Goal: Information Seeking & Learning: Learn about a topic

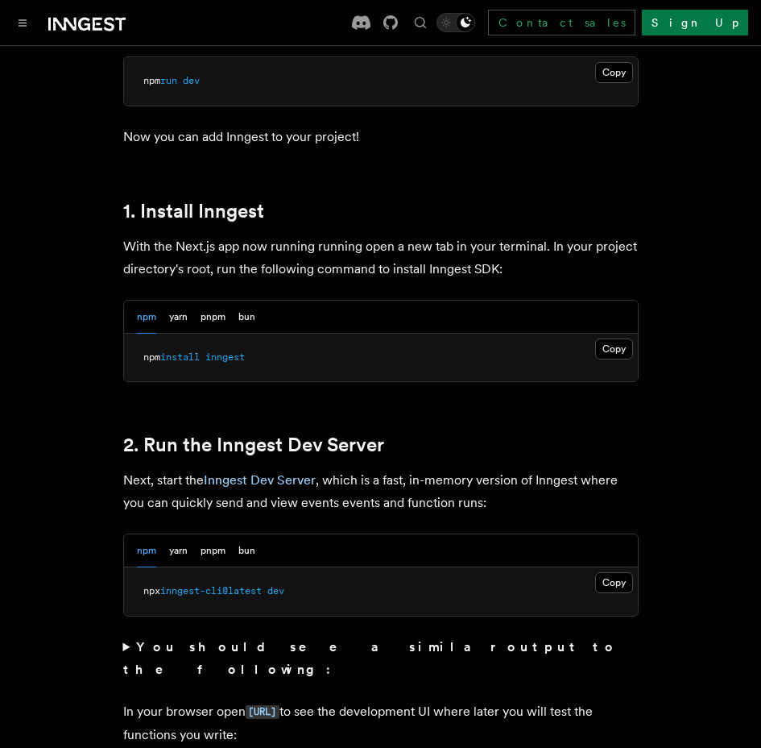
scroll to position [1064, 0]
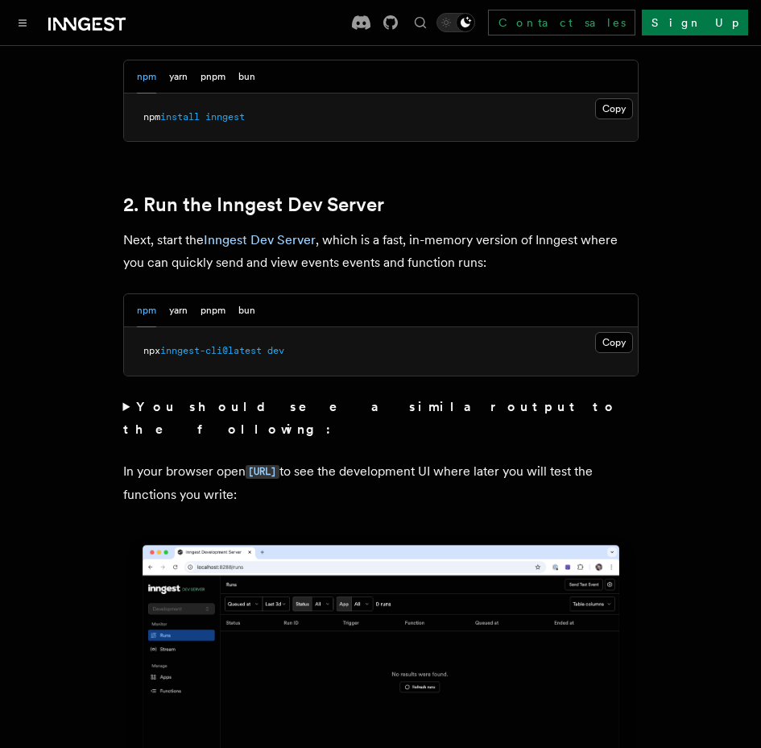
click at [247, 345] on span "inngest-cli@latest" at bounding box center [211, 350] width 102 height 11
copy div "npx inngest-cli@latest dev"
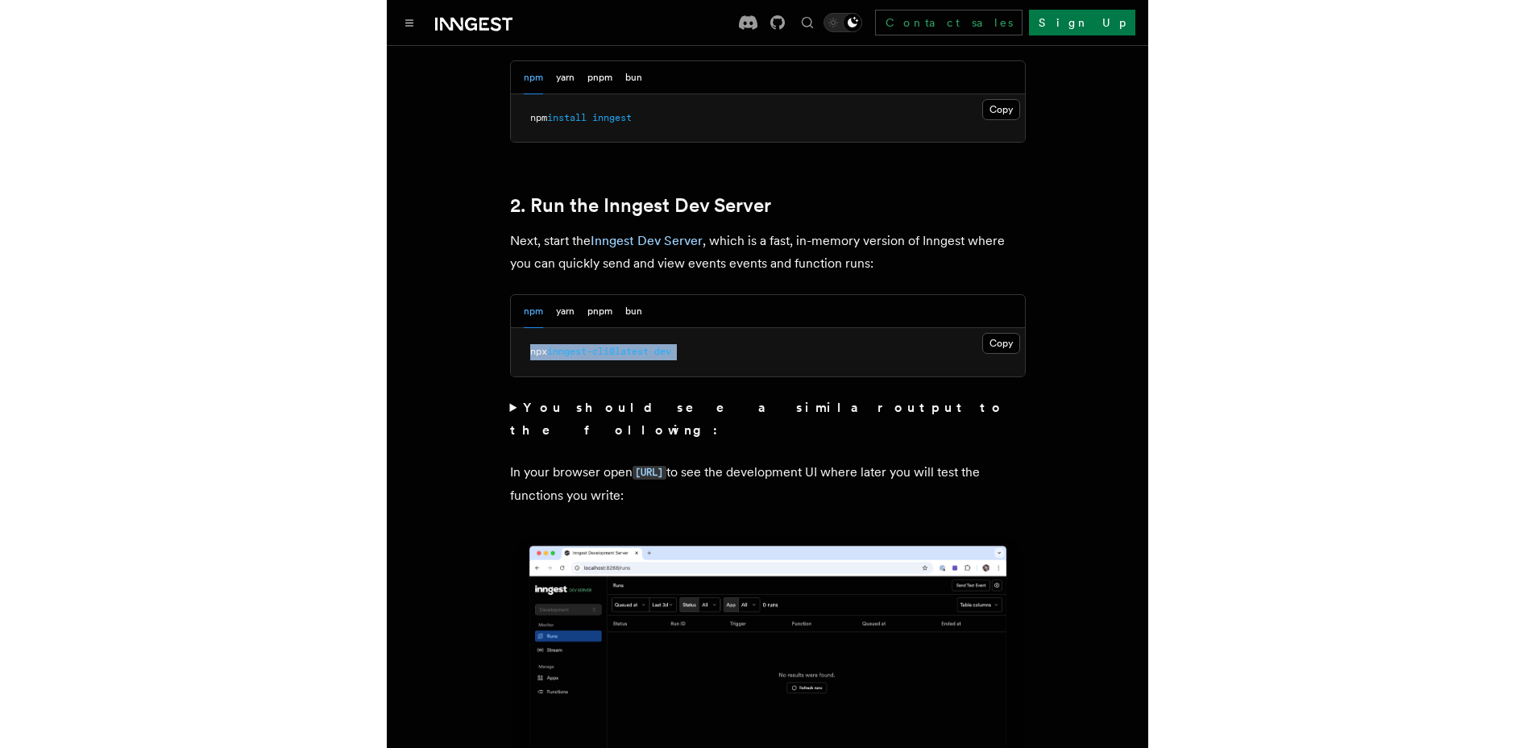
scroll to position [701, 0]
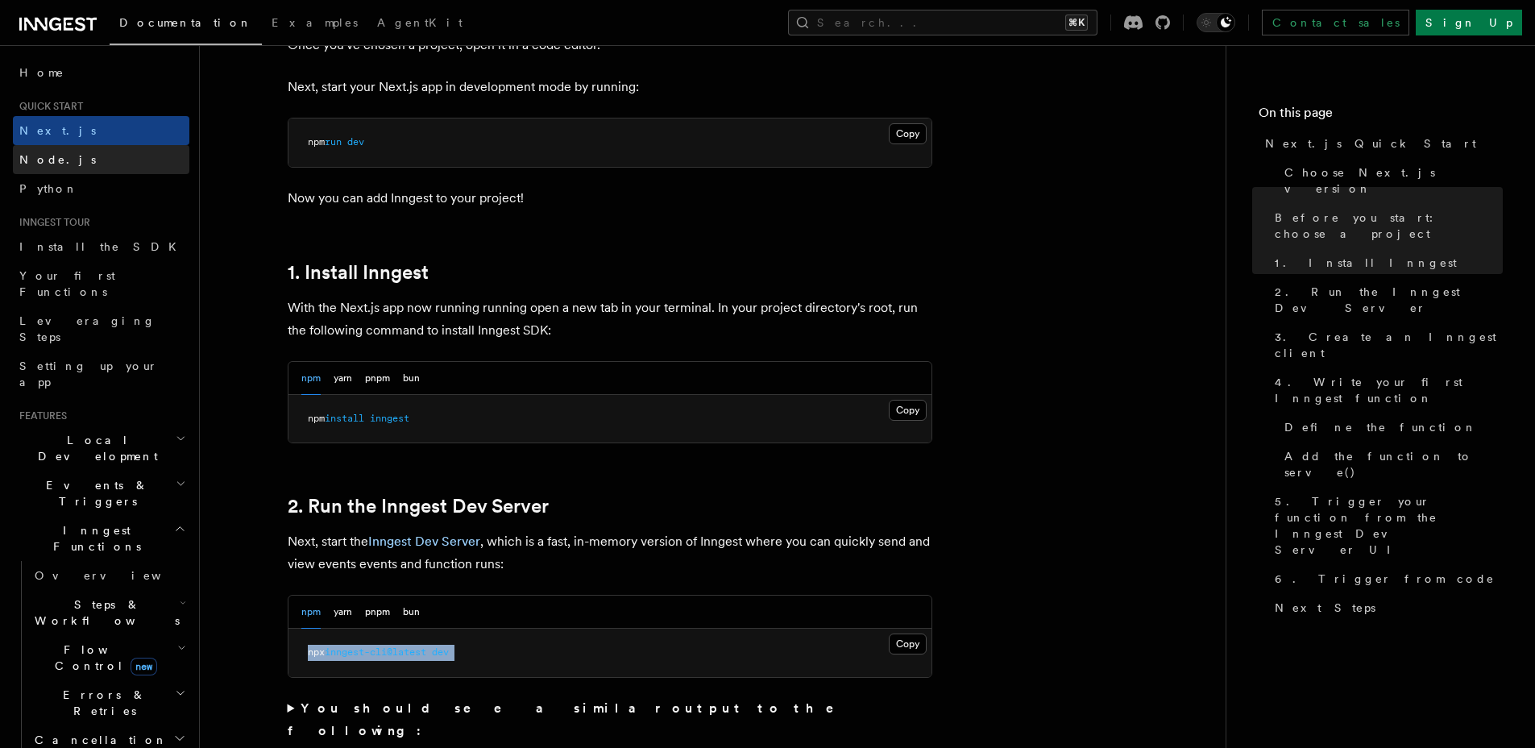
click at [98, 152] on link "Node.js" at bounding box center [101, 159] width 176 height 29
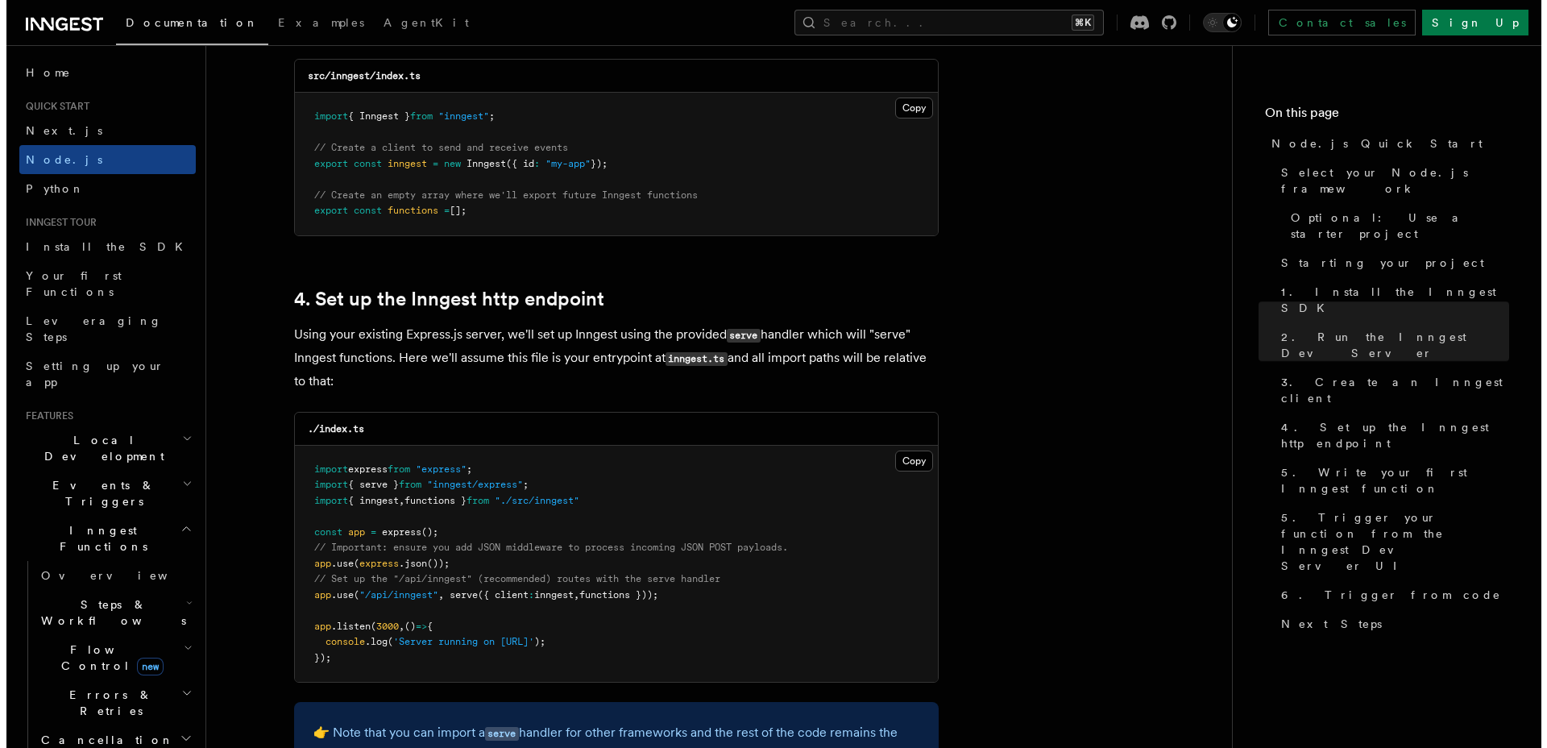
scroll to position [2365, 0]
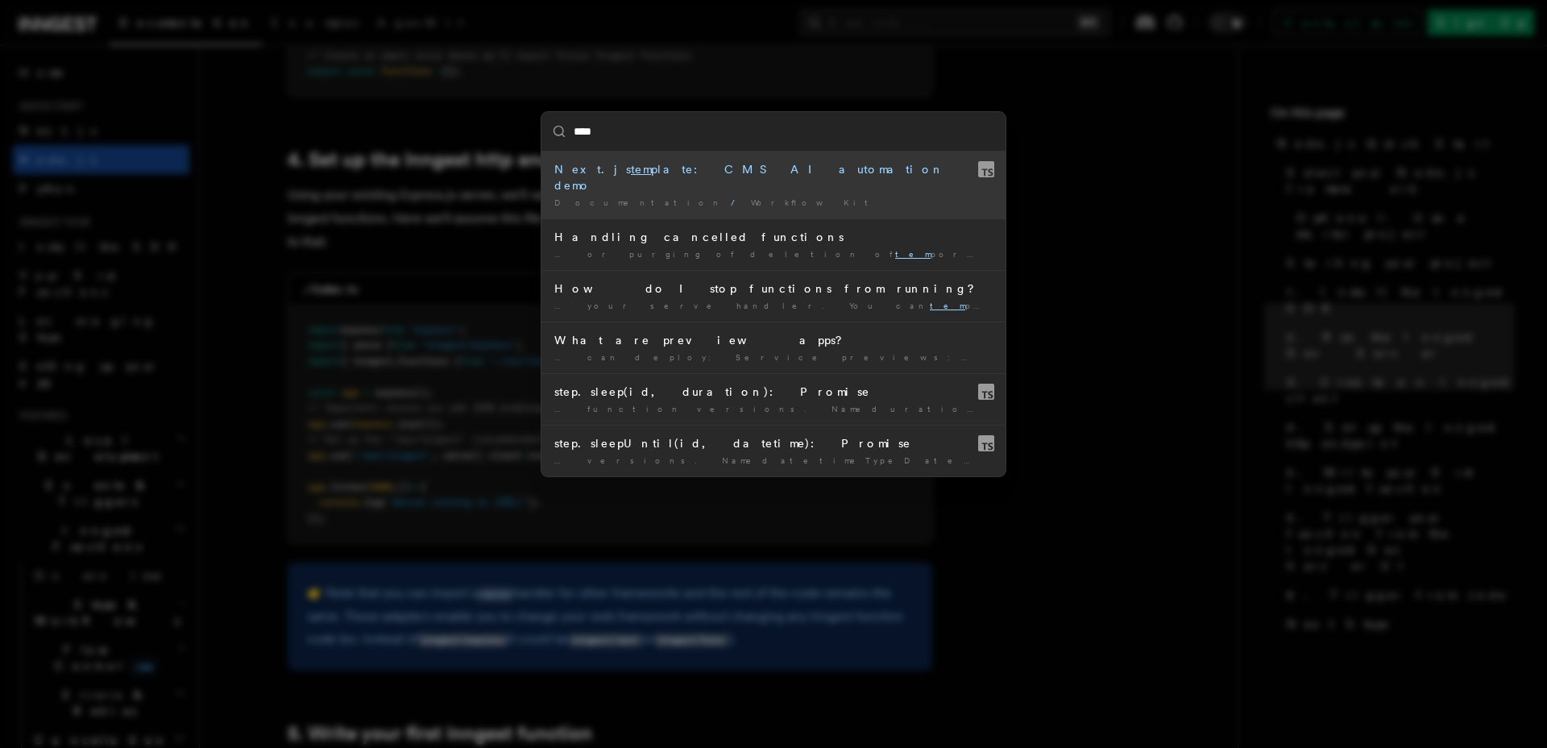
type input "*****"
click at [631, 172] on mark "templ" at bounding box center [647, 169] width 32 height 13
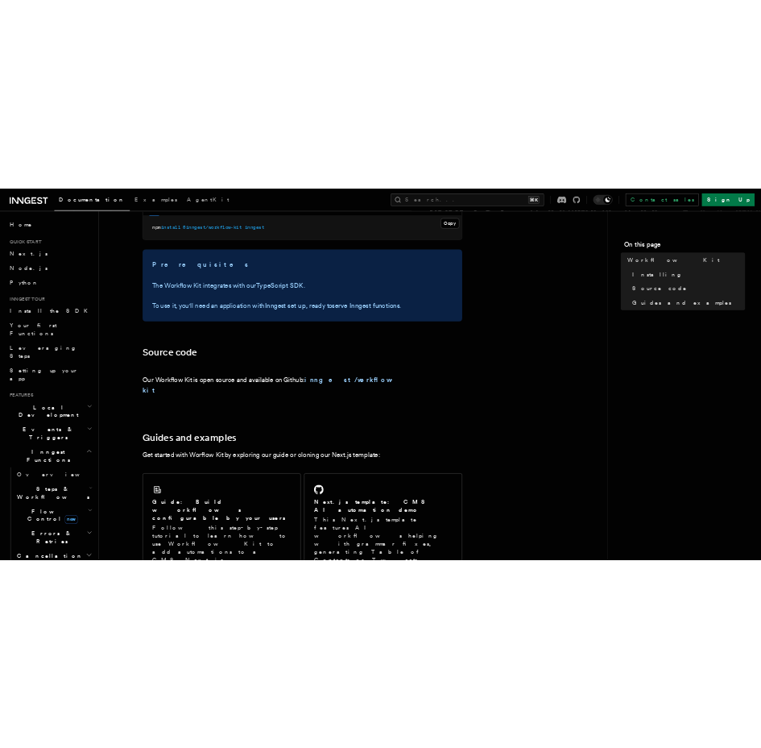
scroll to position [770, 0]
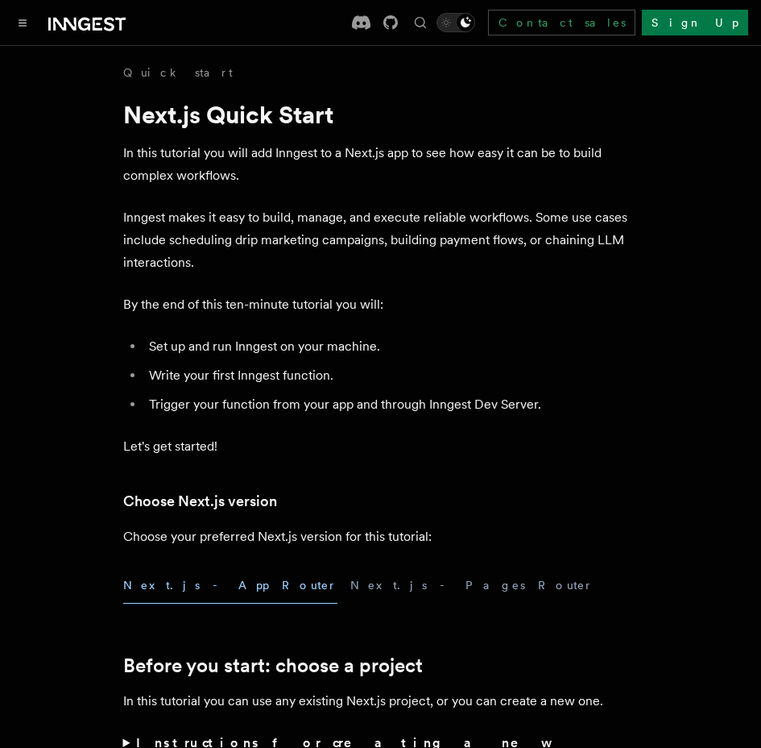
click at [321, 158] on p "In this tutorial you will add Inngest to a Next.js app to see how easy it can b…" at bounding box center [381, 164] width 516 height 45
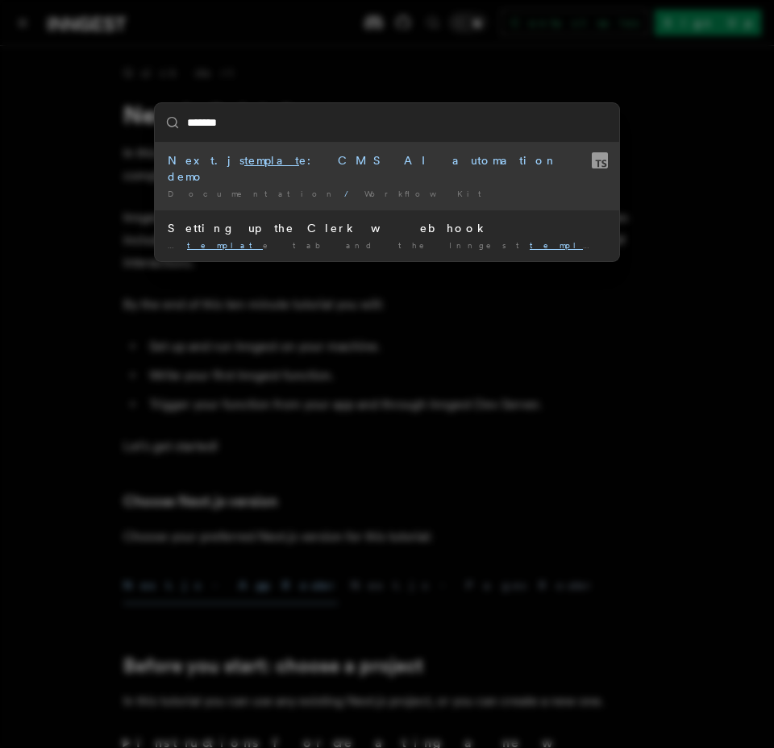
type input "********"
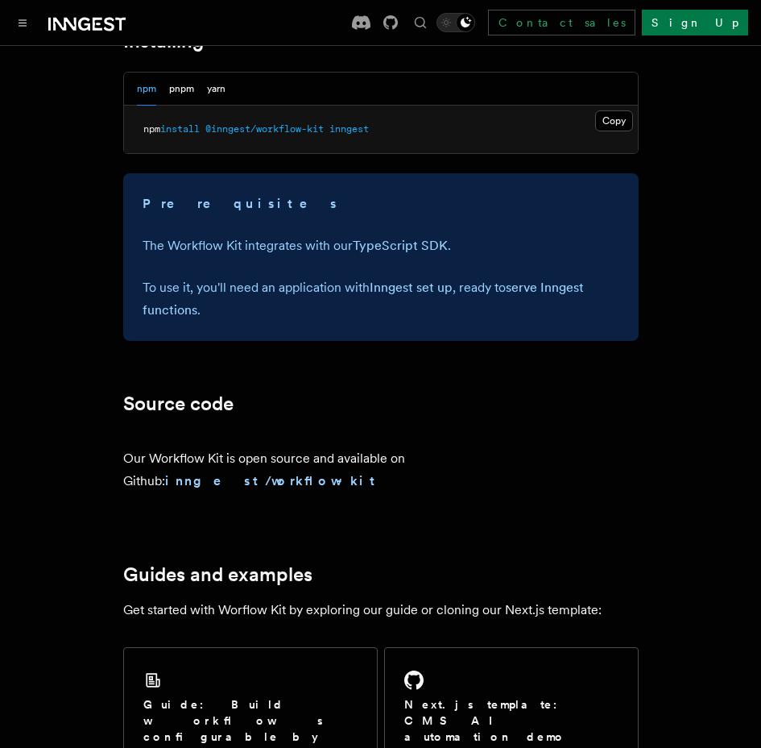
scroll to position [611, 0]
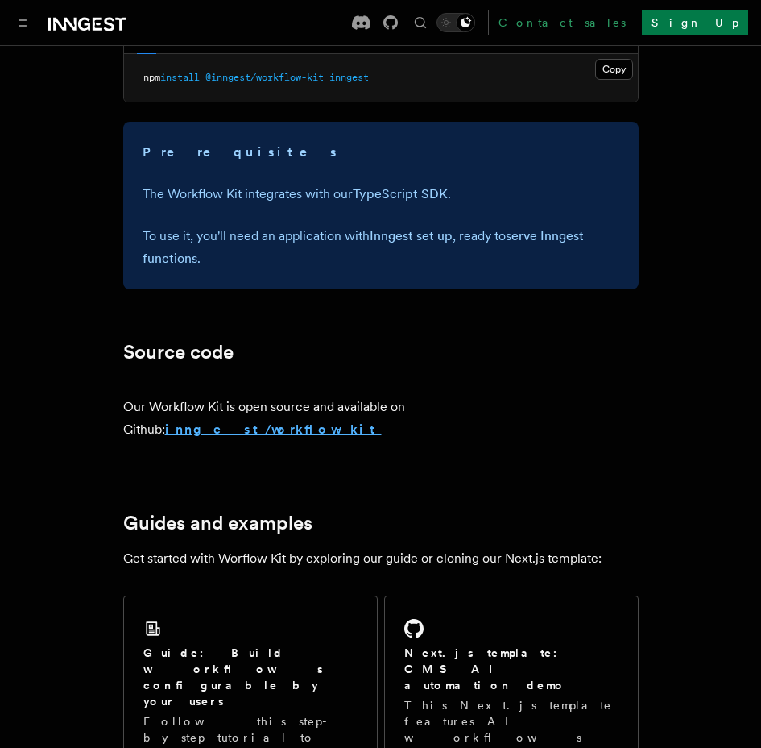
click at [209, 437] on strong "inngest/workflow-kit" at bounding box center [273, 428] width 217 height 15
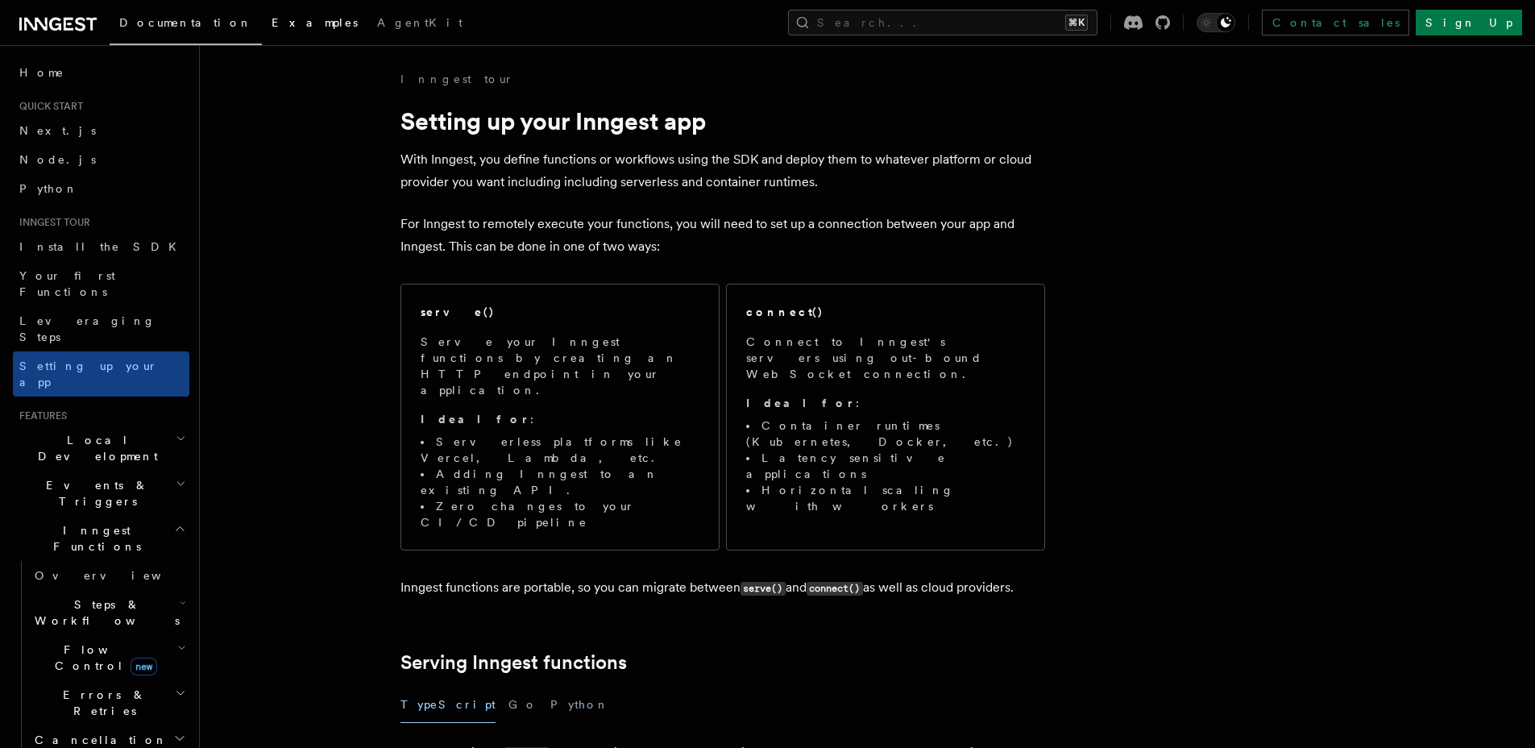
click at [272, 23] on span "Examples" at bounding box center [315, 22] width 86 height 13
click at [125, 255] on link "Install the SDK" at bounding box center [101, 246] width 176 height 29
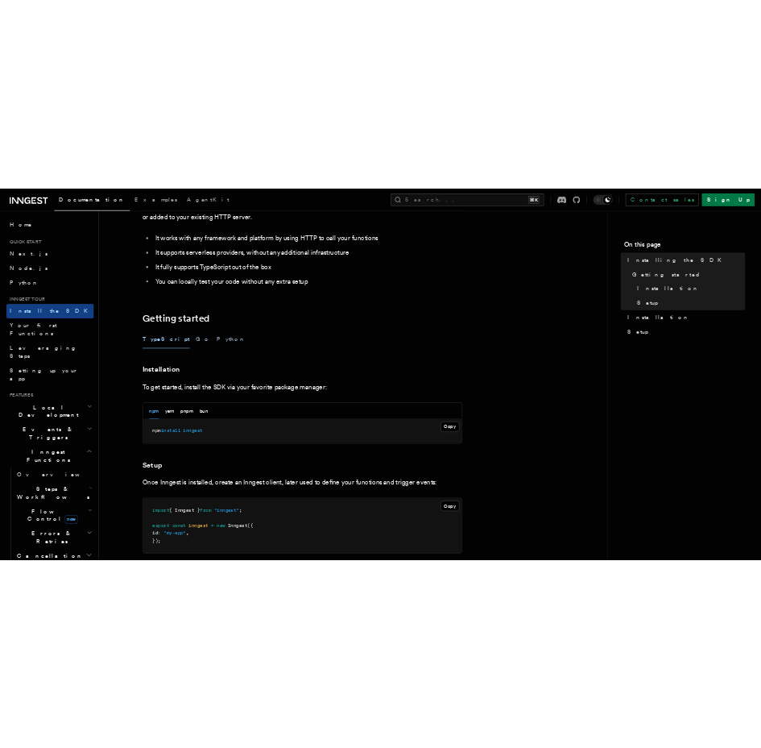
scroll to position [499, 0]
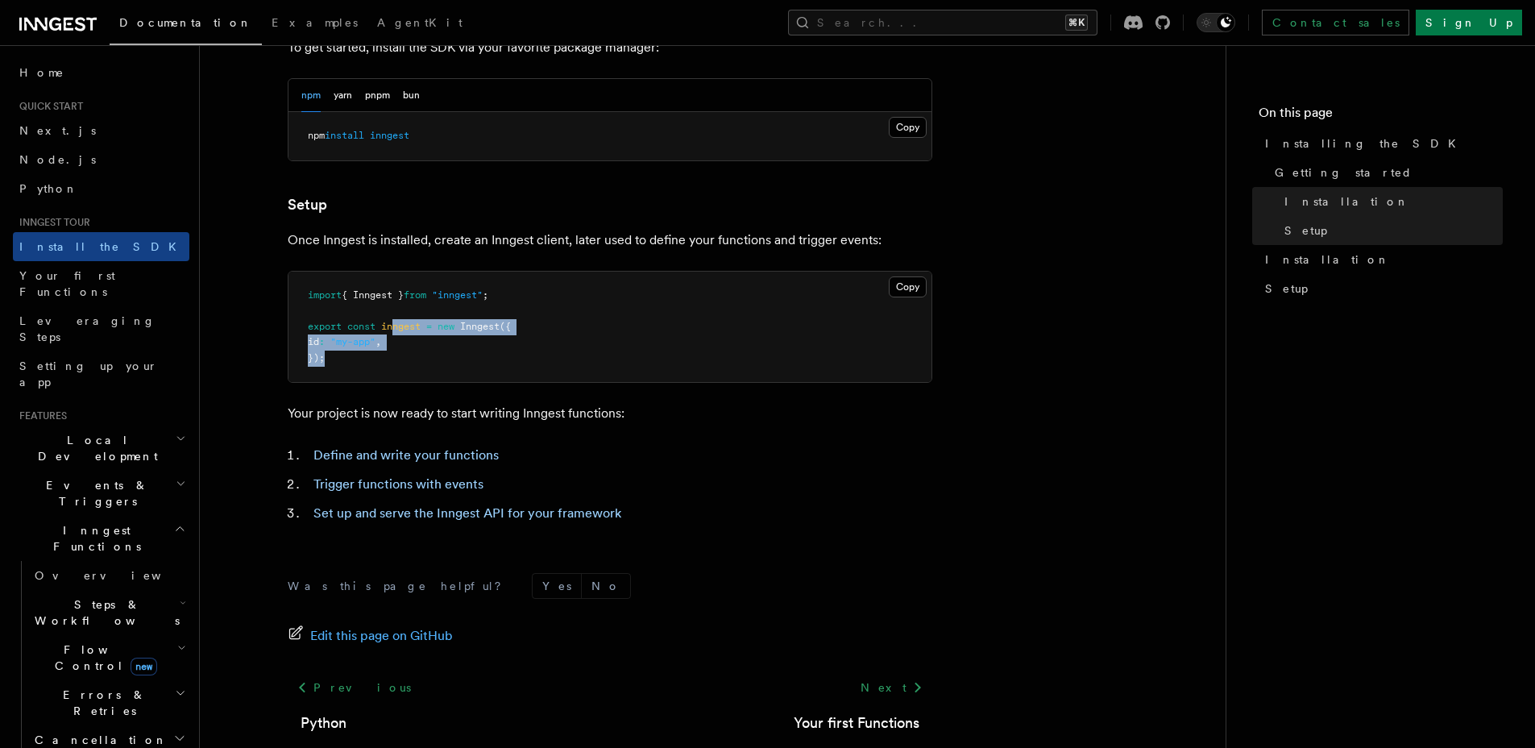
drag, startPoint x: 436, startPoint y: 363, endPoint x: 393, endPoint y: 326, distance: 56.0
click at [393, 326] on pre "import { Inngest } from "inngest" ; export const inngest = new Inngest ({ id : …" at bounding box center [609, 327] width 643 height 111
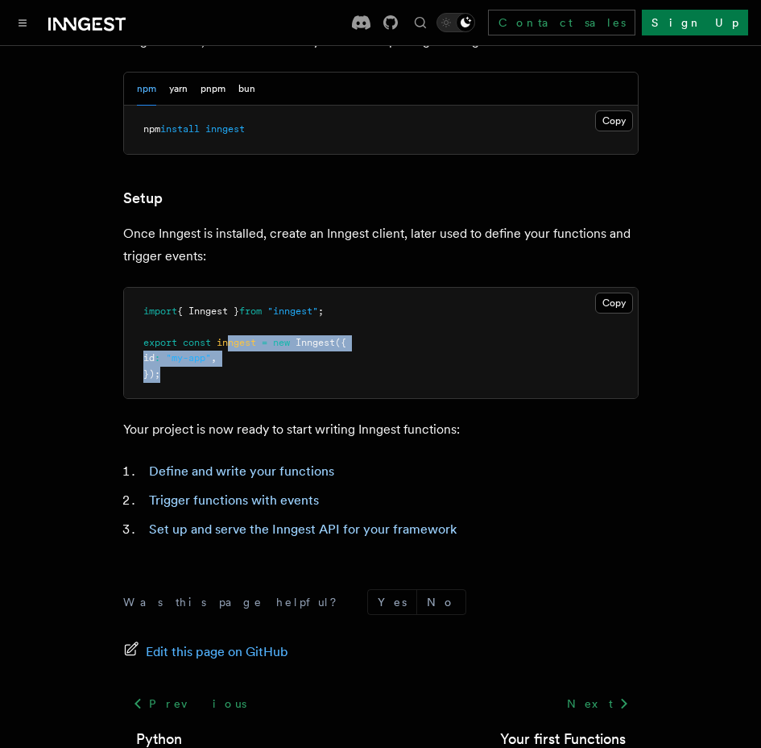
scroll to position [13, 0]
